Goal: Task Accomplishment & Management: Complete application form

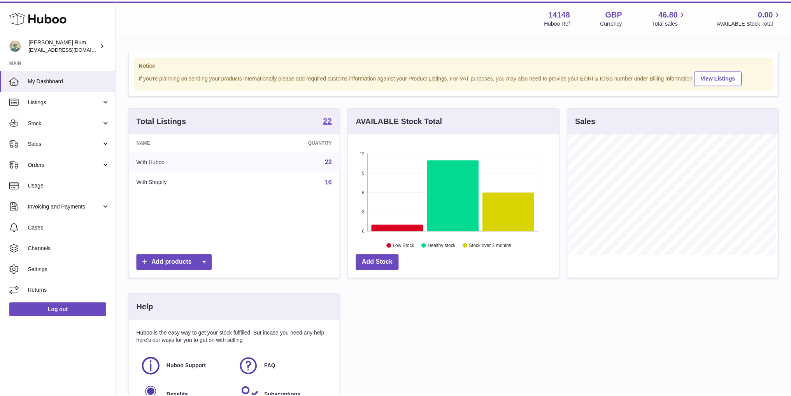
scroll to position [121, 213]
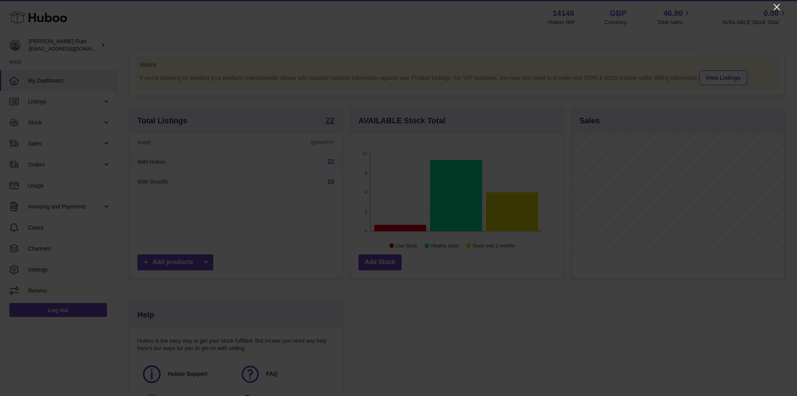
click at [777, 8] on icon "Close" at bounding box center [777, 7] width 6 height 6
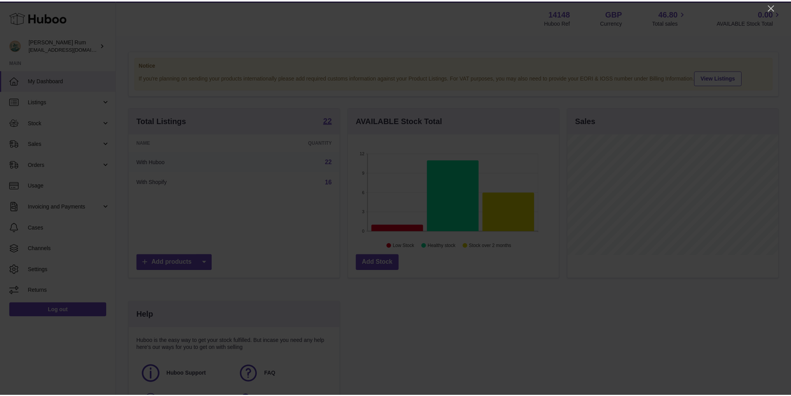
scroll to position [389190, 389100]
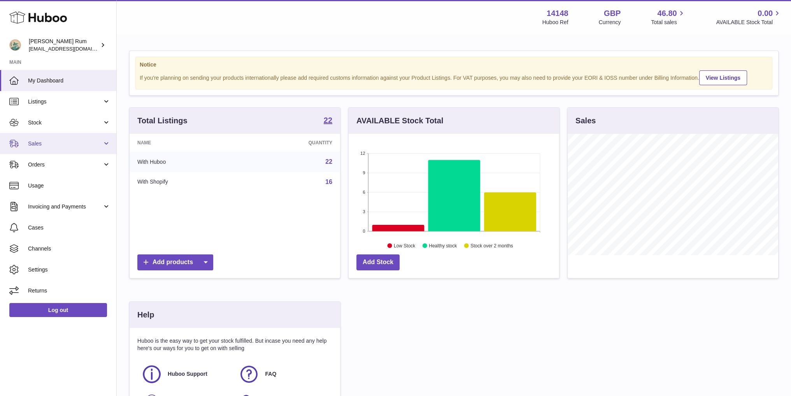
click at [111, 141] on link "Sales" at bounding box center [58, 143] width 116 height 21
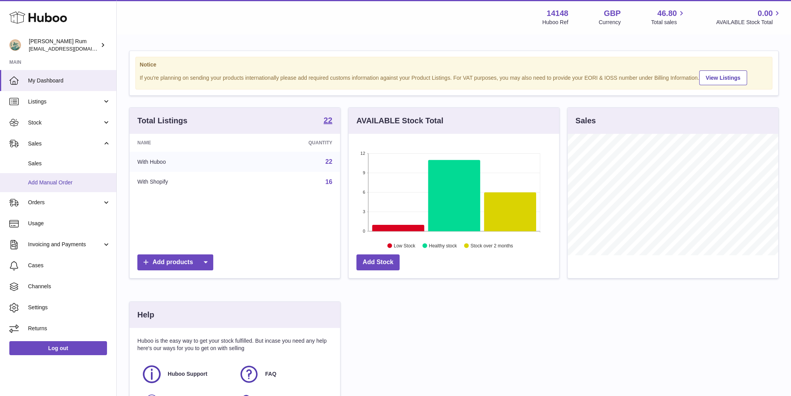
click at [76, 186] on link "Add Manual Order" at bounding box center [58, 182] width 116 height 19
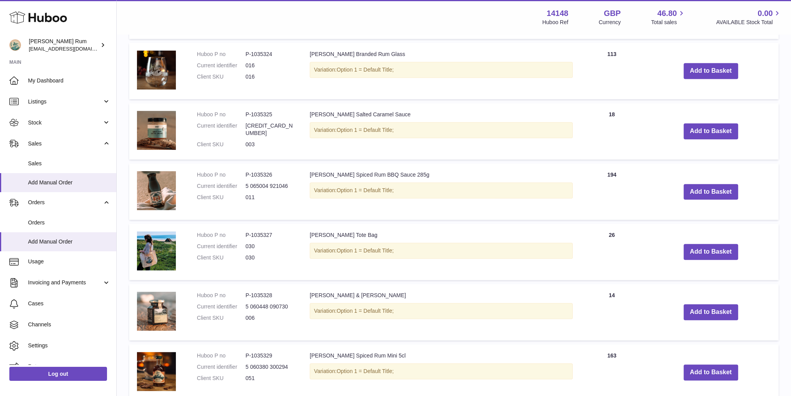
scroll to position [506, 0]
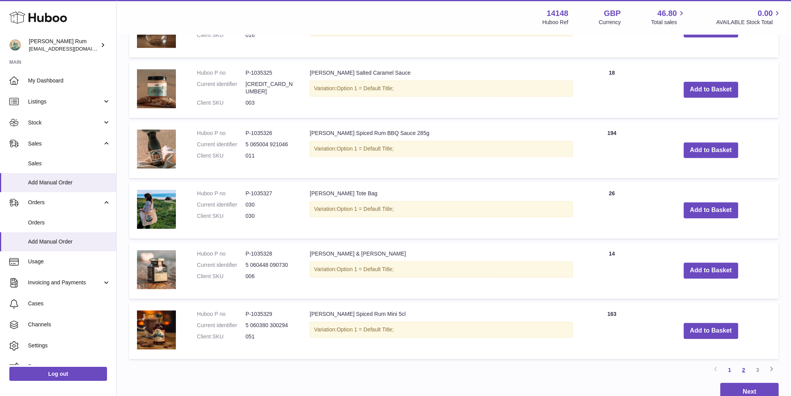
click at [747, 372] on link "2" at bounding box center [744, 370] width 14 height 14
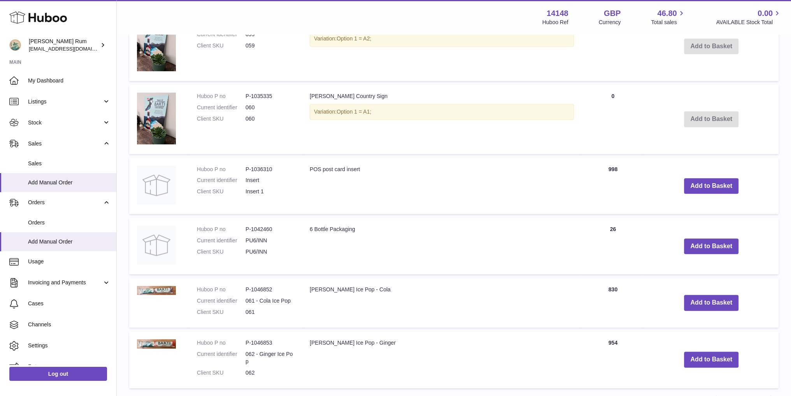
scroll to position [541, 0]
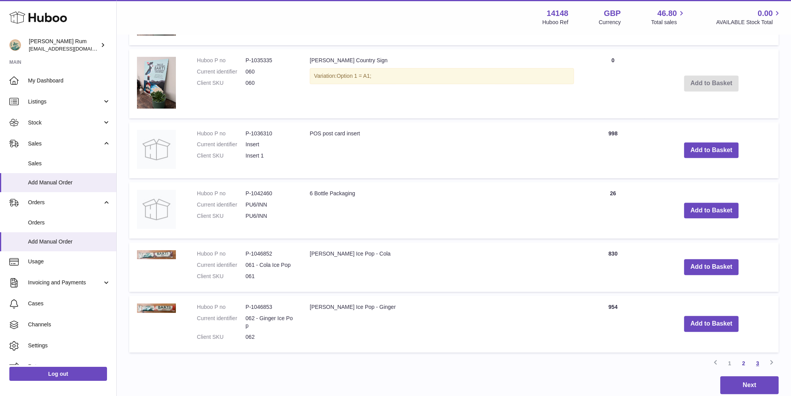
click at [755, 360] on link "3" at bounding box center [758, 364] width 14 height 14
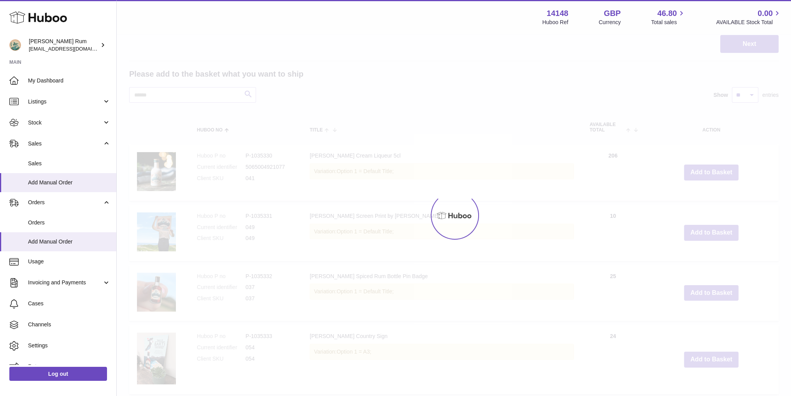
scroll to position [35, 0]
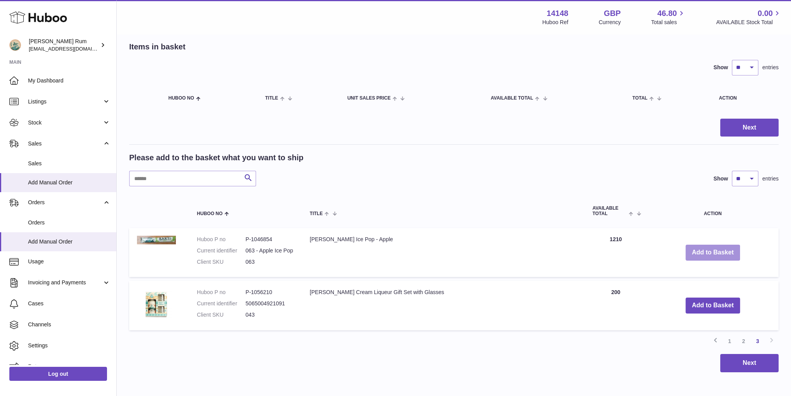
click at [689, 253] on button "Add to Basket" at bounding box center [713, 253] width 55 height 16
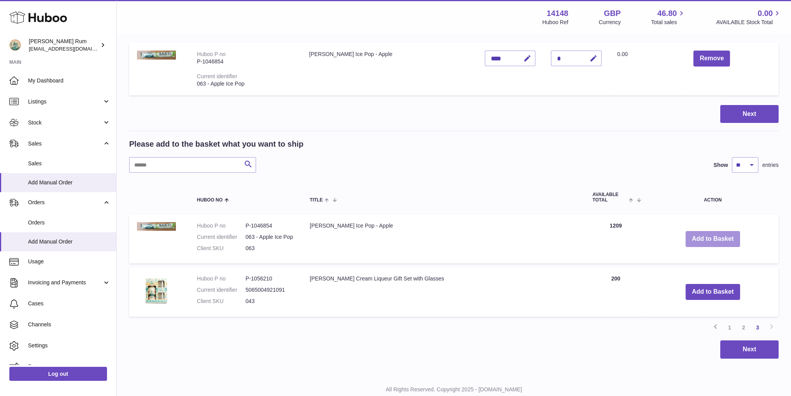
scroll to position [113, 0]
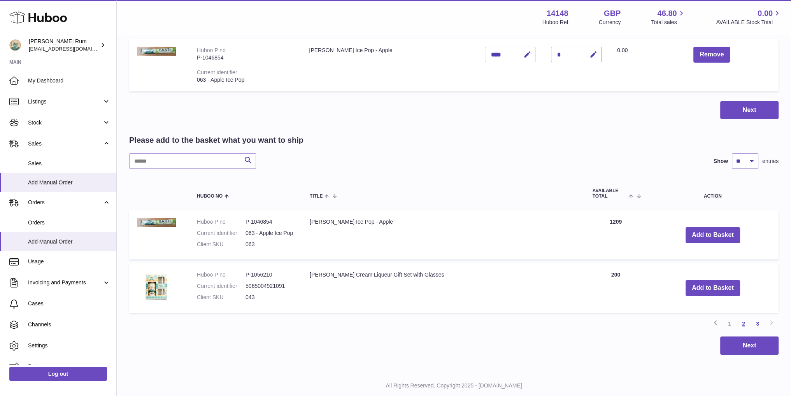
click at [742, 320] on link "2" at bounding box center [744, 324] width 14 height 14
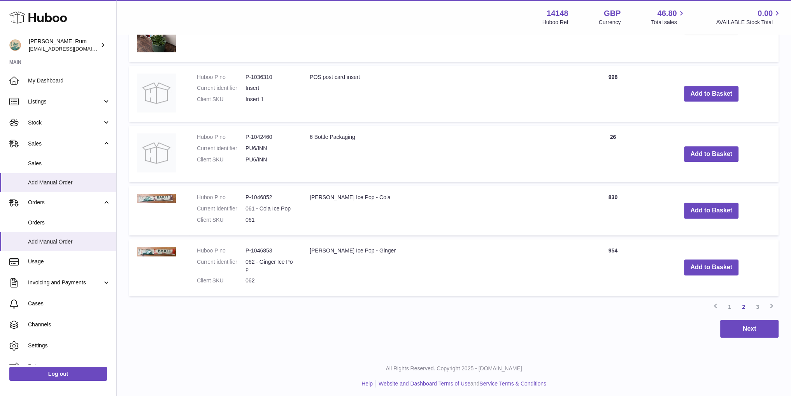
scroll to position [660, 0]
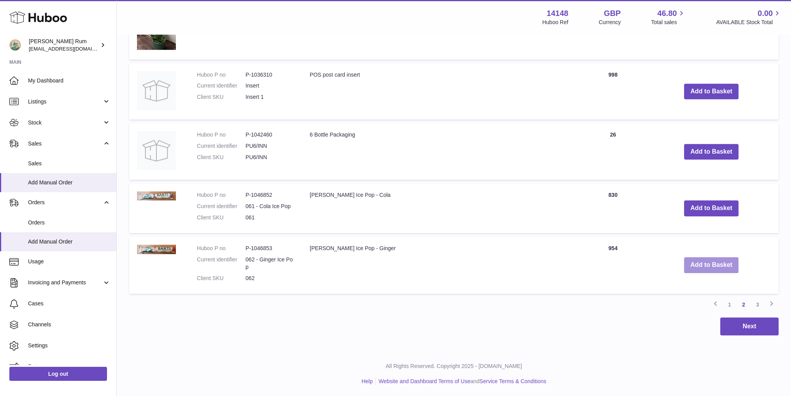
click at [689, 265] on button "Add to Basket" at bounding box center [711, 265] width 55 height 16
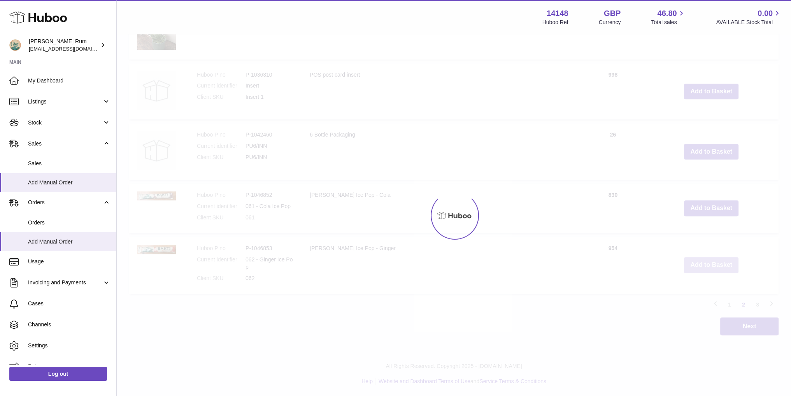
scroll to position [716, 0]
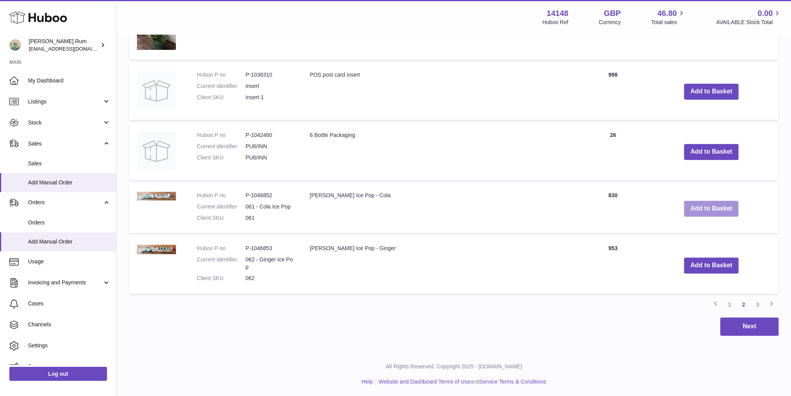
click at [693, 211] on button "Add to Basket" at bounding box center [711, 209] width 55 height 16
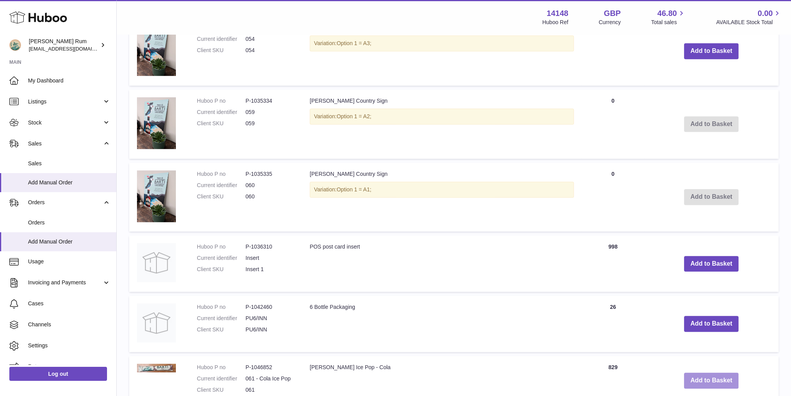
scroll to position [695, 0]
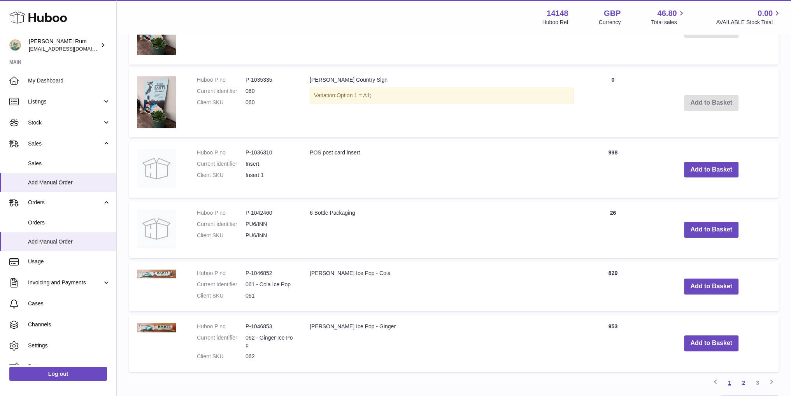
click at [730, 381] on link "1" at bounding box center [730, 383] width 14 height 14
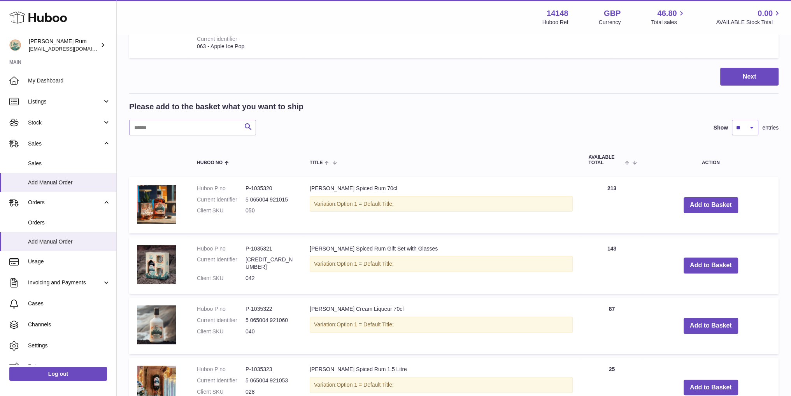
scroll to position [273, 0]
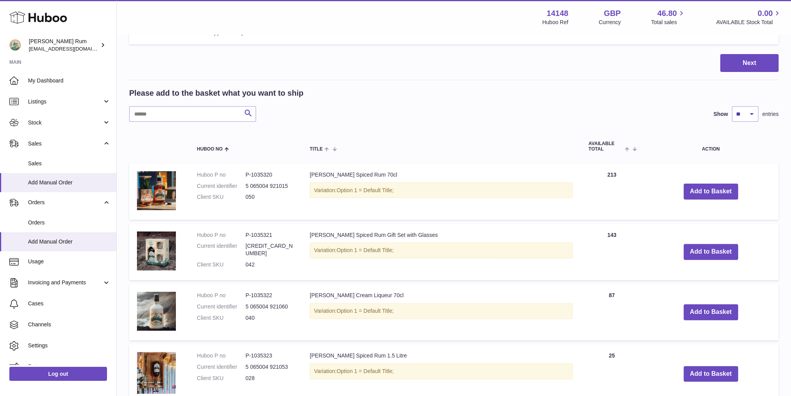
click at [702, 199] on td "Add to Basket" at bounding box center [711, 192] width 136 height 56
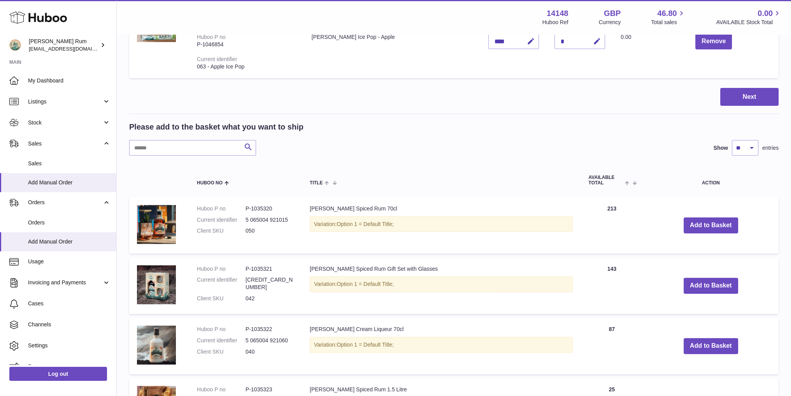
scroll to position [234, 0]
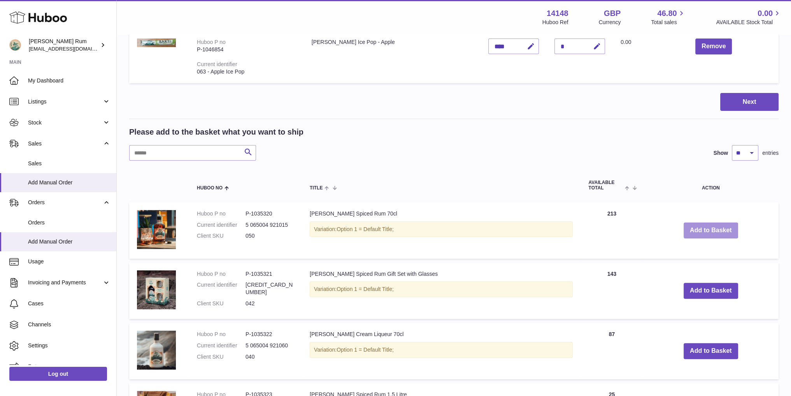
click at [695, 225] on button "Add to Basket" at bounding box center [711, 231] width 55 height 16
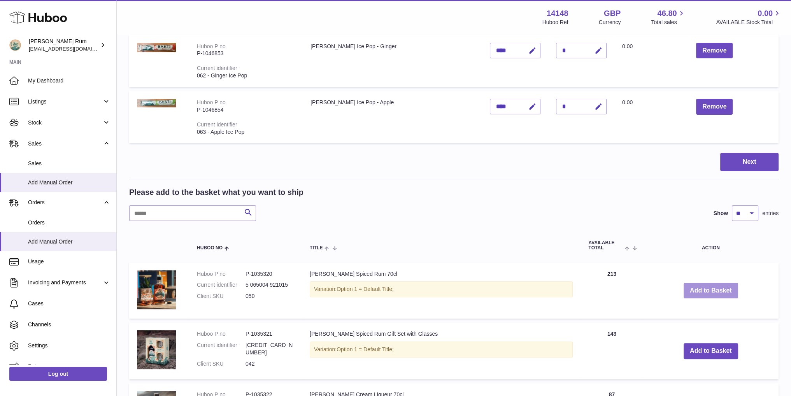
scroll to position [294, 0]
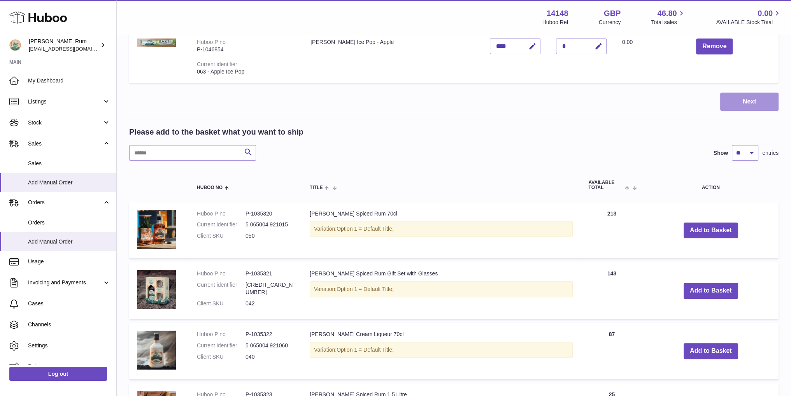
click at [744, 105] on button "Next" at bounding box center [750, 102] width 58 height 18
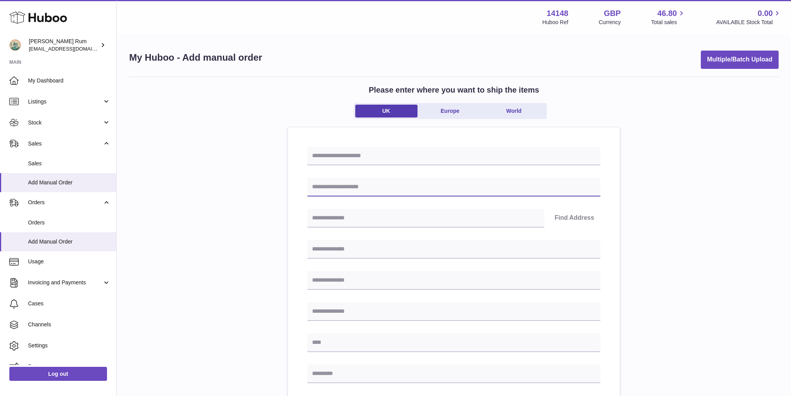
click at [374, 189] on input "text" at bounding box center [454, 187] width 293 height 19
type input "**********"
click at [359, 219] on input "text" at bounding box center [426, 218] width 237 height 19
type input "******"
click at [573, 220] on button "Find Address" at bounding box center [575, 218] width 52 height 19
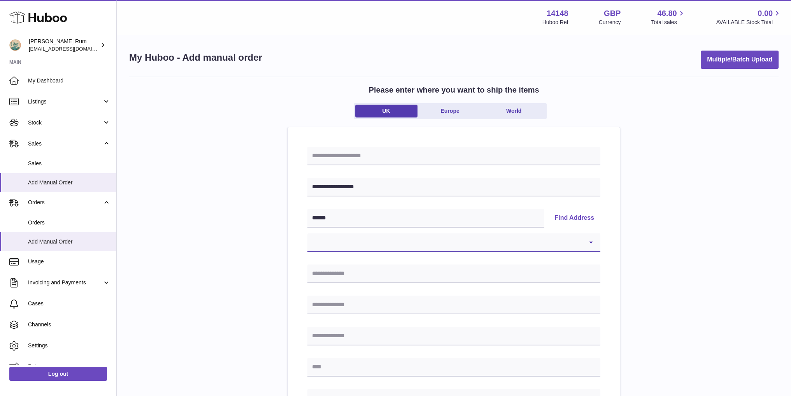
click at [593, 244] on select "**********" at bounding box center [454, 243] width 293 height 19
select select "**"
click at [308, 234] on select "**********" at bounding box center [454, 243] width 293 height 19
type input "**********"
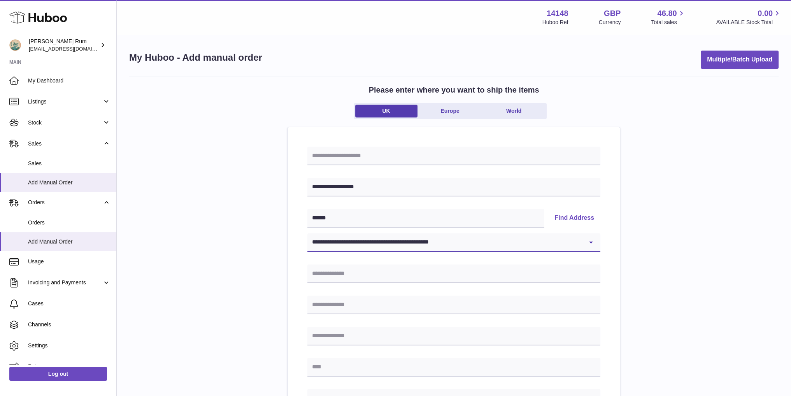
type input "******"
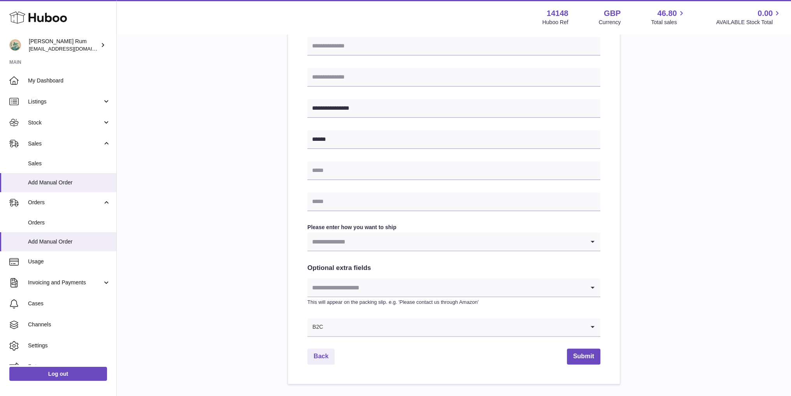
scroll to position [308, 0]
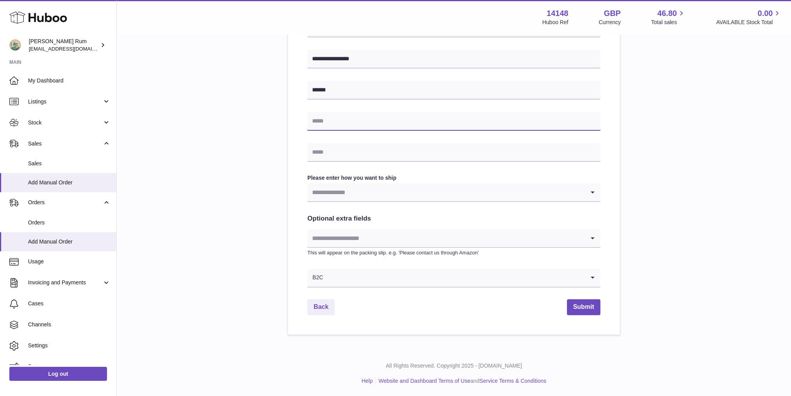
click at [436, 117] on input "text" at bounding box center [454, 121] width 293 height 19
type input "**********"
click at [593, 197] on icon "Search for option" at bounding box center [593, 192] width 16 height 18
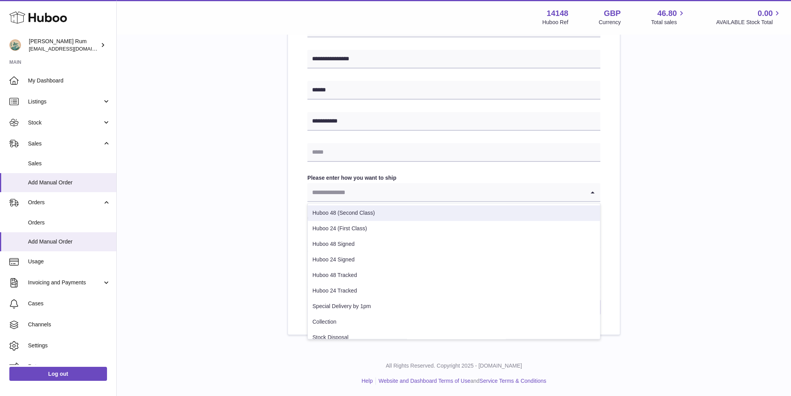
click at [560, 211] on li "Huboo 48 (Second Class)" at bounding box center [454, 214] width 292 height 16
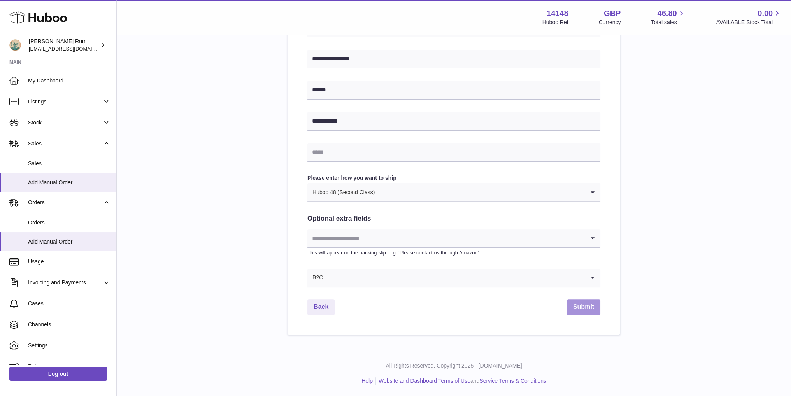
click at [586, 307] on button "Submit" at bounding box center [583, 307] width 33 height 16
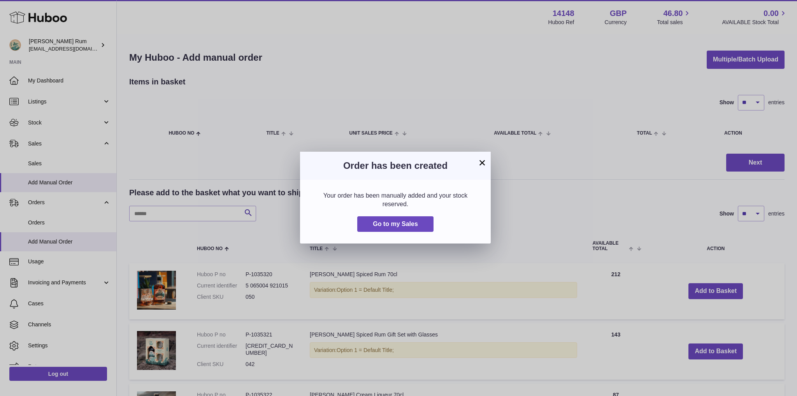
click at [482, 160] on button "×" at bounding box center [482, 162] width 9 height 9
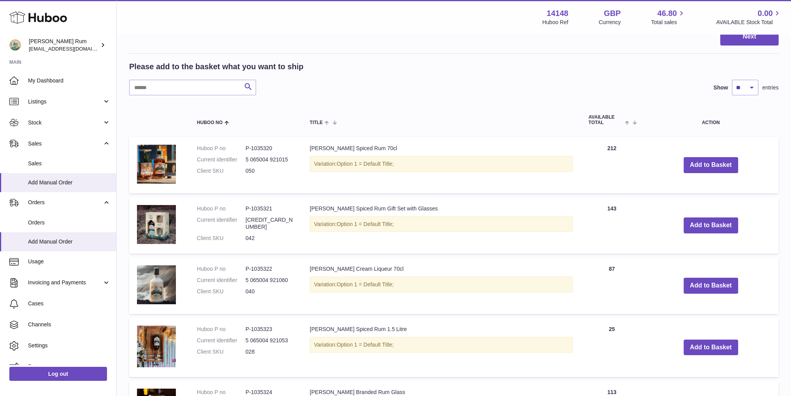
scroll to position [117, 0]
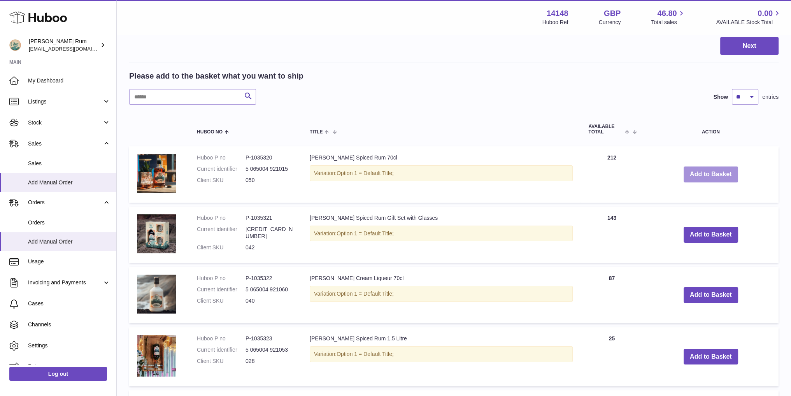
click at [684, 176] on button "Add to Basket" at bounding box center [711, 175] width 55 height 16
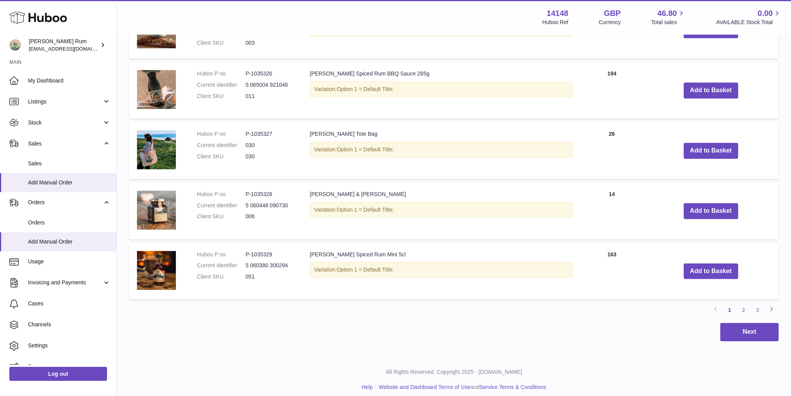
scroll to position [636, 0]
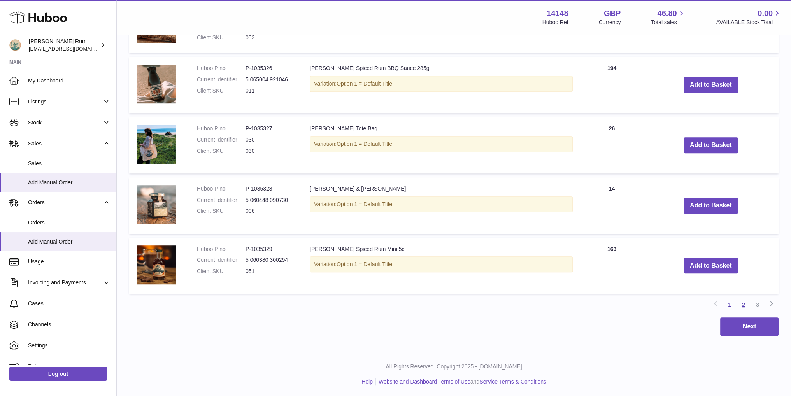
click at [746, 304] on link "2" at bounding box center [744, 305] width 14 height 14
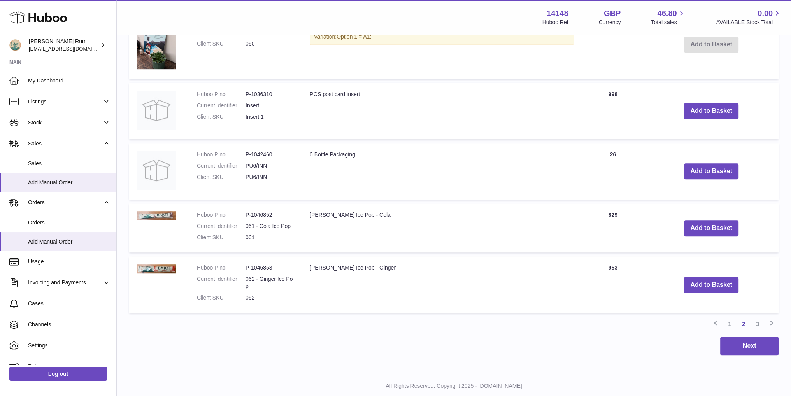
scroll to position [658, 0]
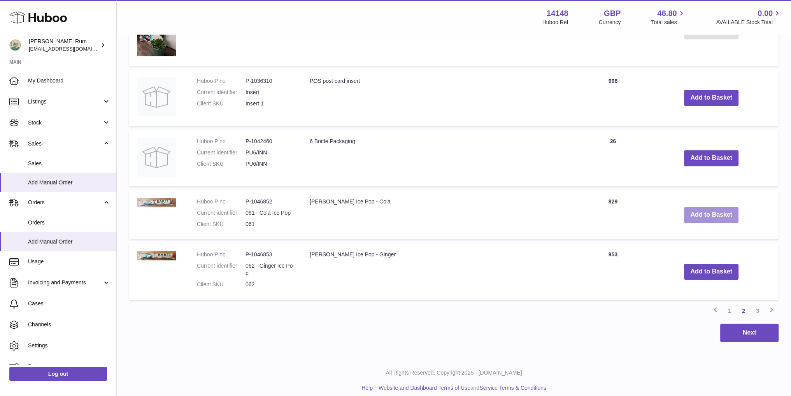
click at [691, 219] on button "Add to Basket" at bounding box center [711, 215] width 55 height 16
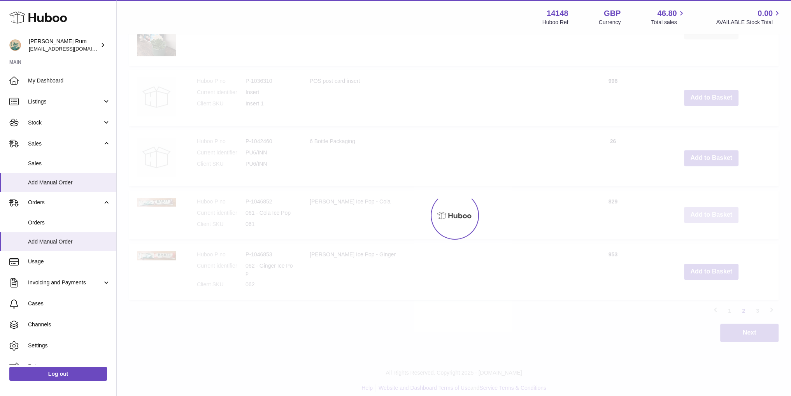
scroll to position [714, 0]
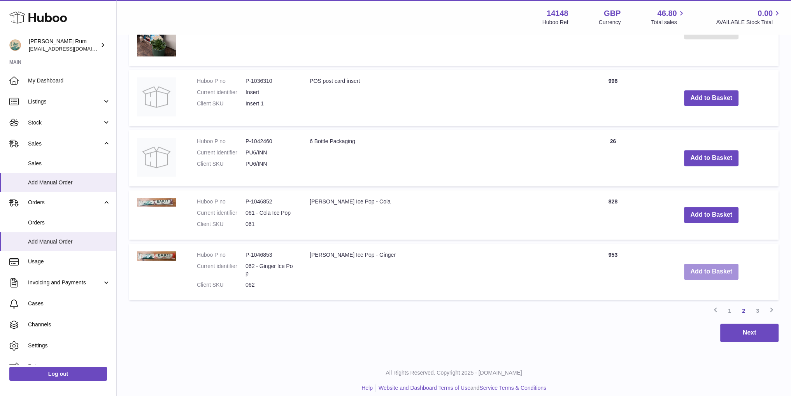
click at [697, 268] on button "Add to Basket" at bounding box center [711, 272] width 55 height 16
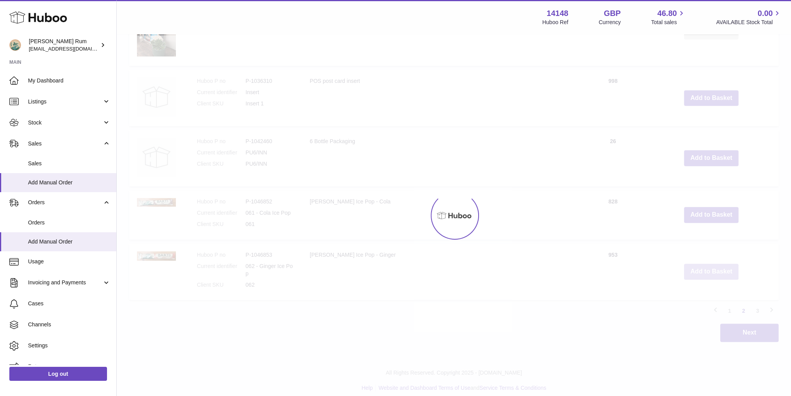
scroll to position [770, 0]
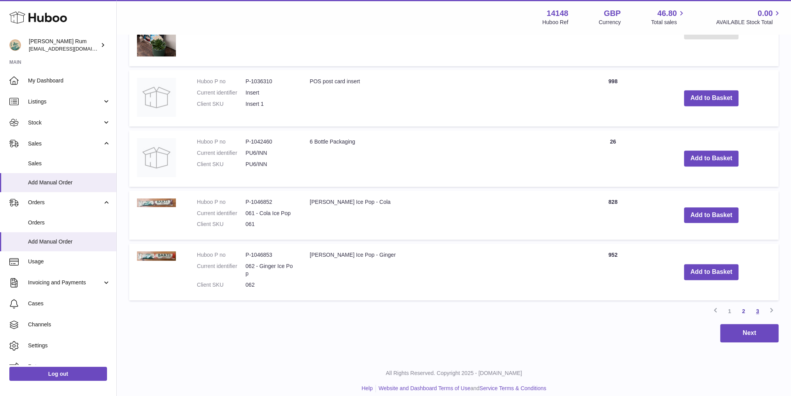
click at [759, 307] on link "3" at bounding box center [758, 311] width 14 height 14
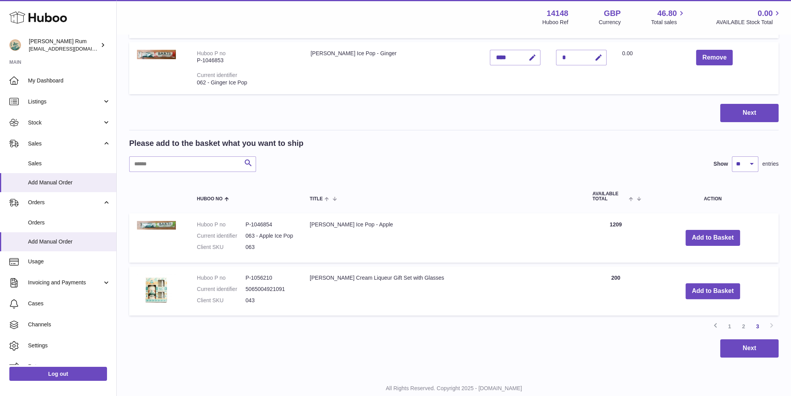
scroll to position [248, 0]
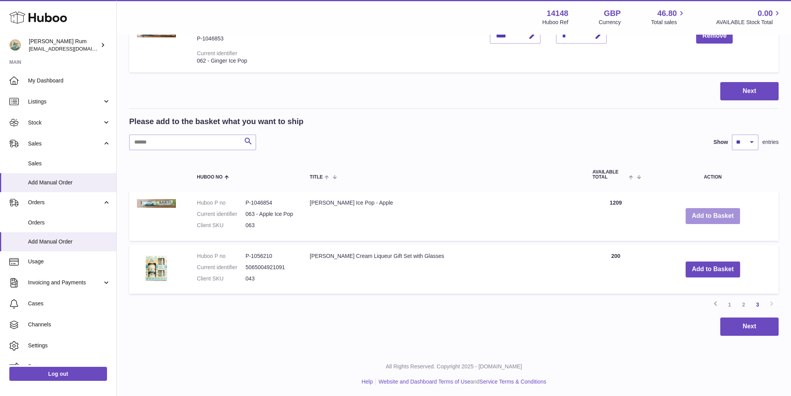
click at [686, 210] on button "Add to Basket" at bounding box center [713, 216] width 55 height 16
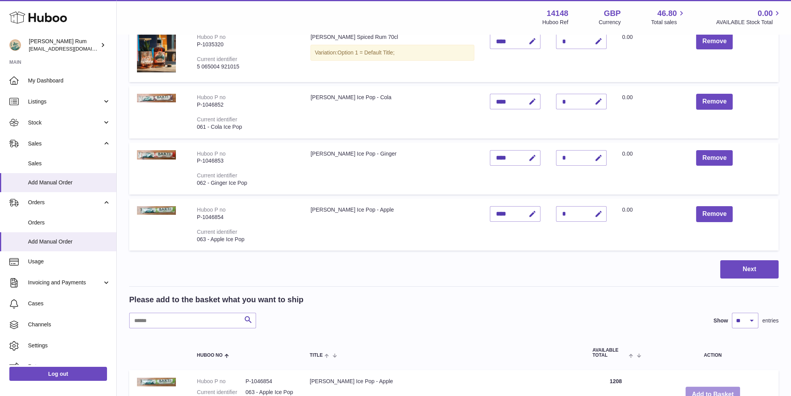
scroll to position [54, 0]
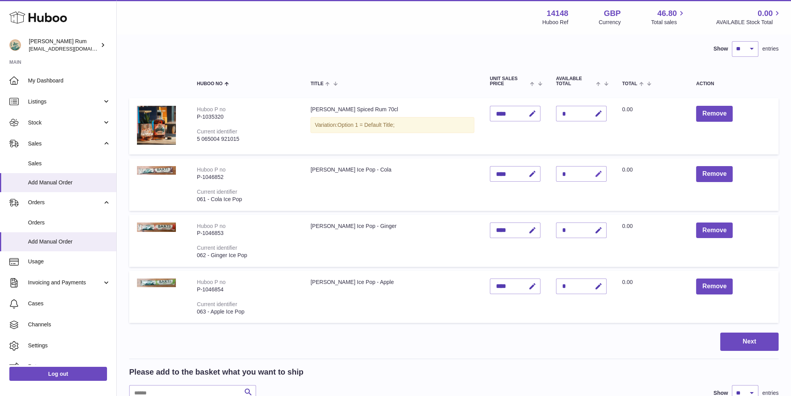
click at [601, 173] on icon "button" at bounding box center [599, 174] width 8 height 8
type input "*"
click at [575, 224] on div "*" at bounding box center [581, 231] width 51 height 16
click at [599, 229] on icon "button" at bounding box center [599, 231] width 8 height 8
type input "*"
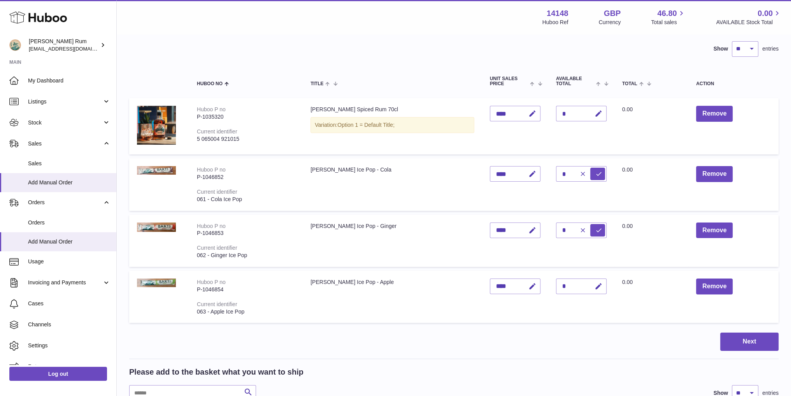
click at [575, 285] on div "*" at bounding box center [581, 287] width 51 height 16
click at [601, 287] on icon "button" at bounding box center [599, 287] width 8 height 8
type input "*"
click at [761, 337] on button "Next" at bounding box center [750, 342] width 58 height 18
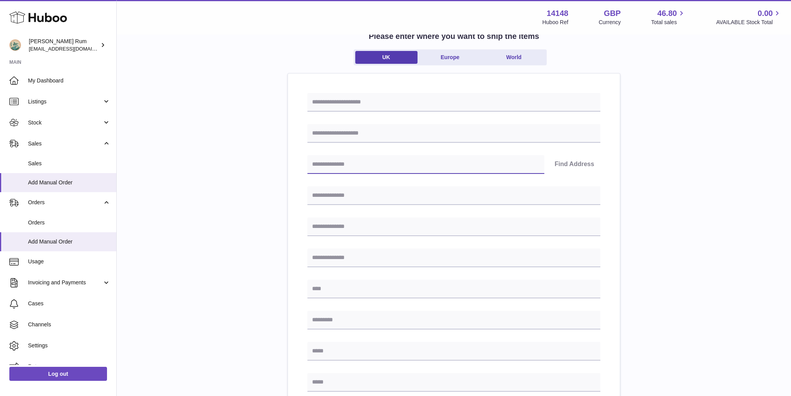
click at [396, 164] on input "text" at bounding box center [426, 164] width 237 height 19
type input "*******"
click at [567, 163] on button "Find Address" at bounding box center [575, 164] width 52 height 19
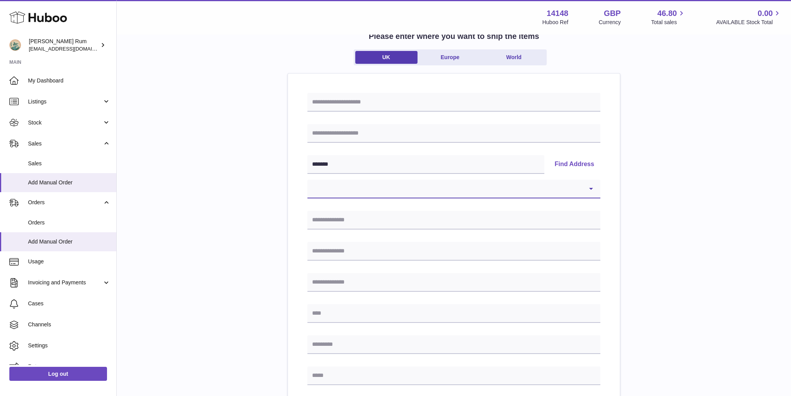
click at [584, 188] on select "**********" at bounding box center [454, 189] width 293 height 19
select select "*"
click at [308, 180] on select "**********" at bounding box center [454, 189] width 293 height 19
type input "**********"
type input "*********"
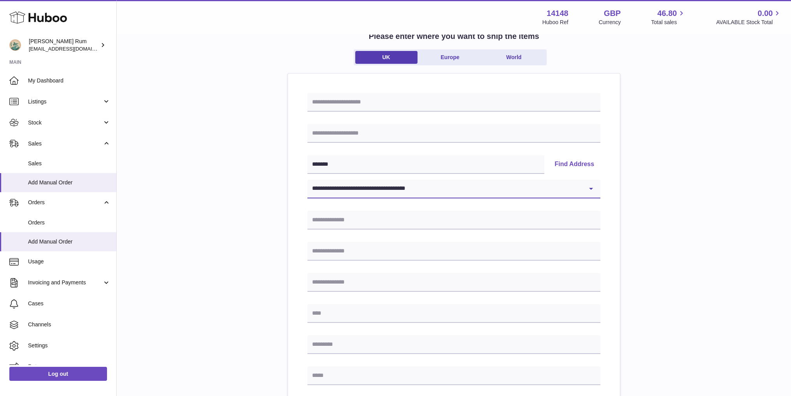
type input "*******"
click at [380, 137] on input "text" at bounding box center [454, 133] width 293 height 19
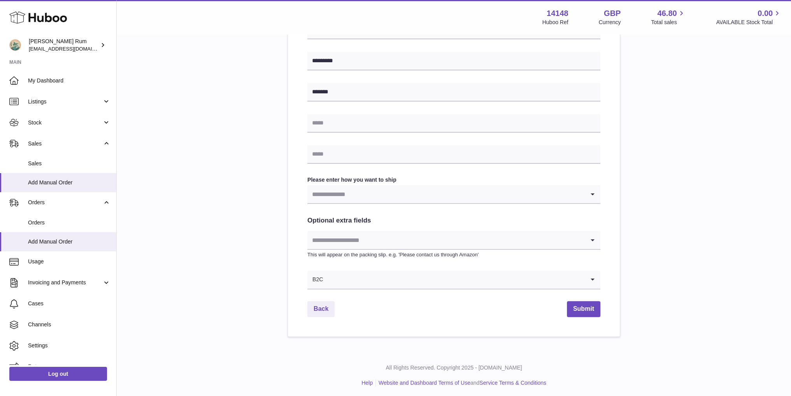
scroll to position [308, 0]
type input "**********"
click at [592, 190] on icon "Search for option" at bounding box center [593, 192] width 16 height 18
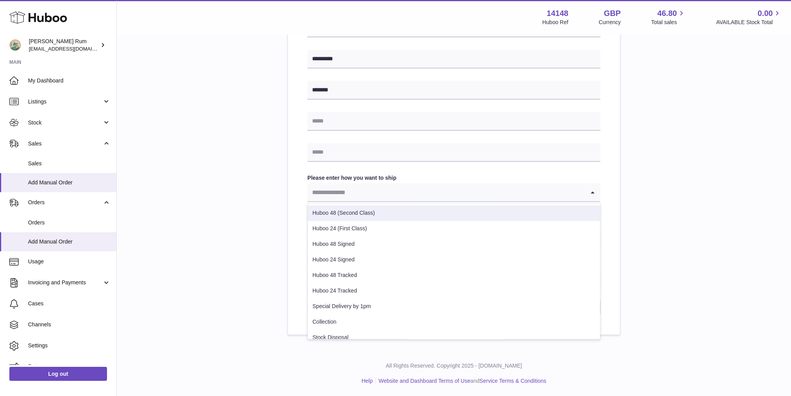
click at [579, 206] on li "Huboo 48 (Second Class)" at bounding box center [454, 214] width 292 height 16
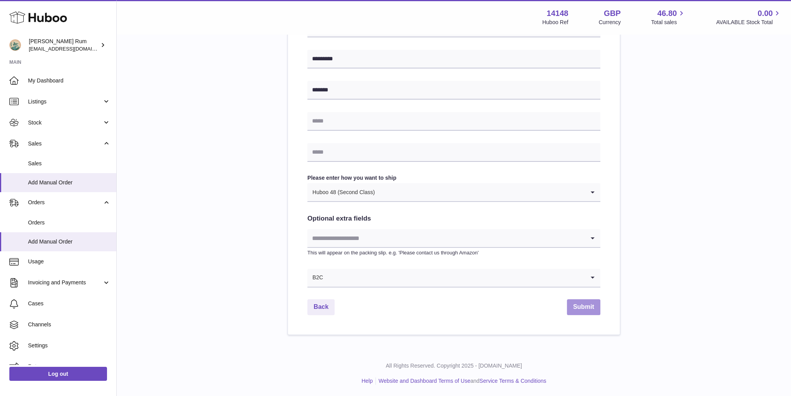
click at [578, 299] on button "Submit" at bounding box center [583, 307] width 33 height 16
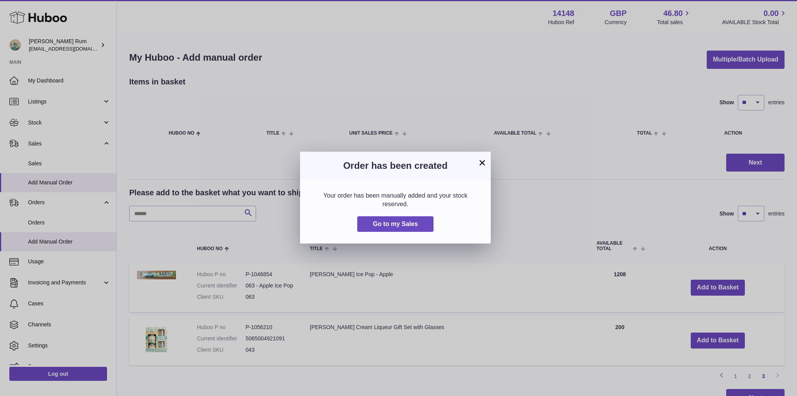
click at [483, 162] on button "×" at bounding box center [482, 162] width 9 height 9
